Goal: Transaction & Acquisition: Purchase product/service

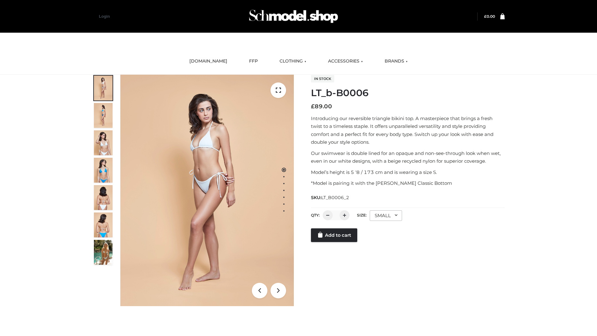
click at [334, 242] on link "Add to cart" at bounding box center [334, 235] width 46 height 14
